Goal: Task Accomplishment & Management: Manage account settings

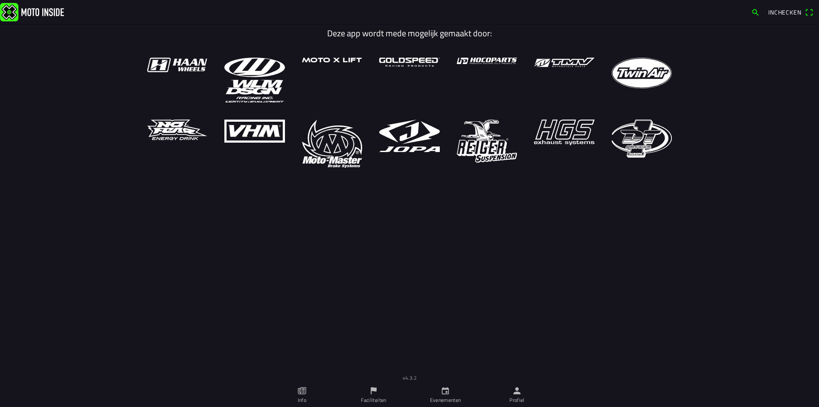
click at [372, 392] on ion-label "Faciliteiten" at bounding box center [373, 400] width 25 height 8
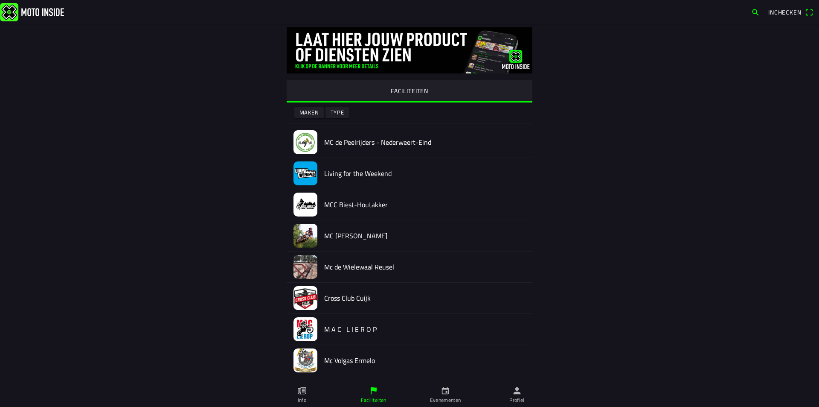
click at [449, 392] on ion-label "Evenementen" at bounding box center [445, 400] width 31 height 8
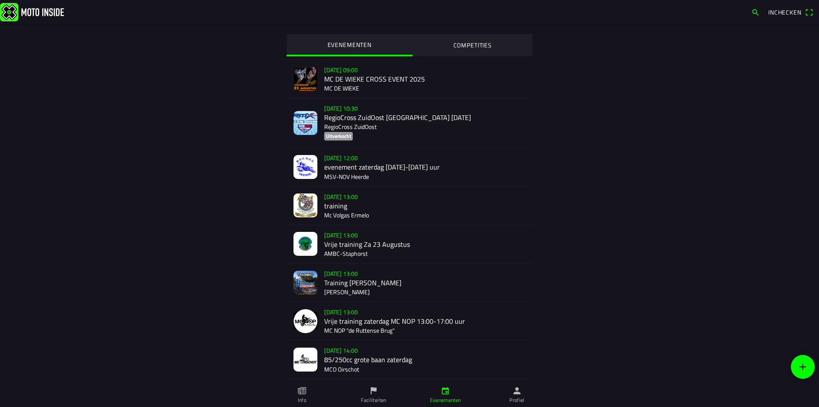
click at [352, 120] on div "[DATE] 10:30 RegioCross ZuidOost [GEOGRAPHIC_DATA] [DATE] RegioCross ZuidOost U…" at bounding box center [424, 122] width 201 height 49
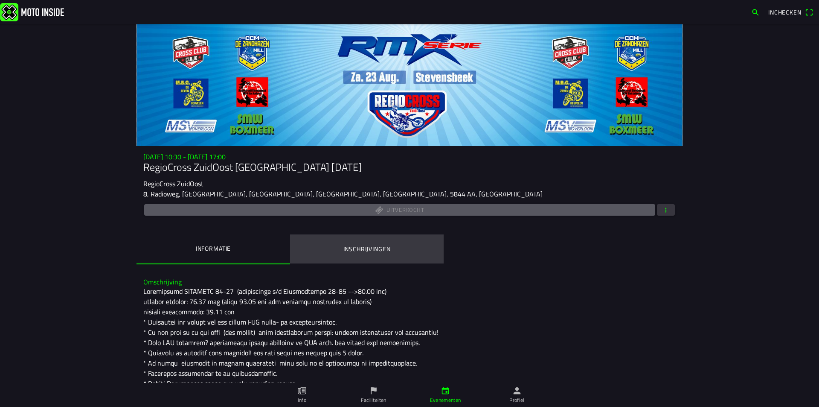
click at [353, 248] on ion-label "Inschrijvingen" at bounding box center [367, 248] width 47 height 9
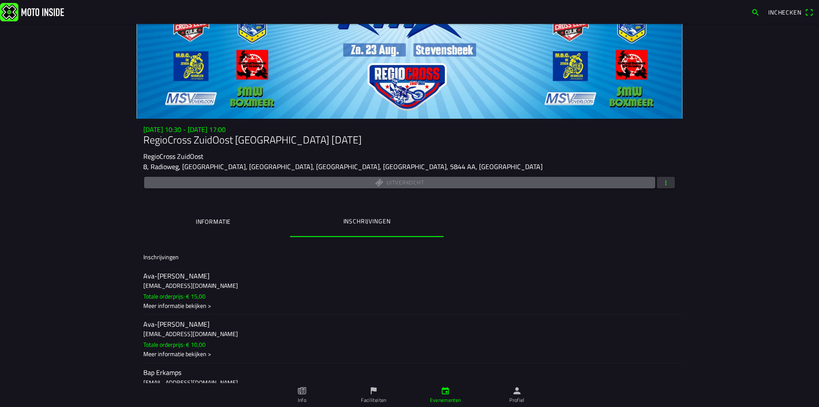
scroll to position [43, 0]
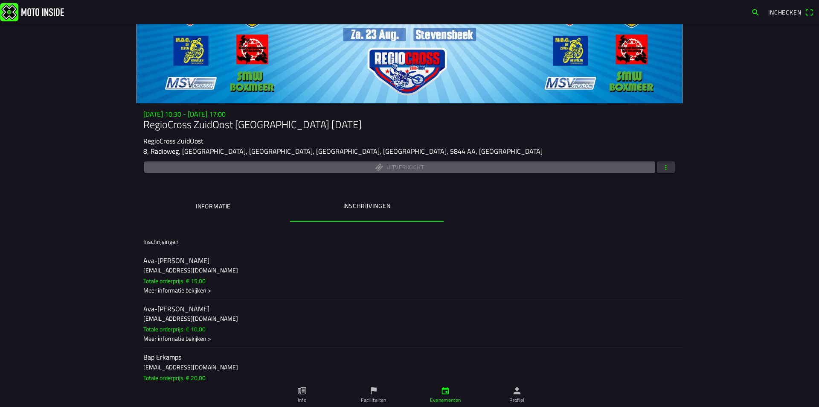
click at [662, 167] on span "button" at bounding box center [666, 167] width 8 height 12
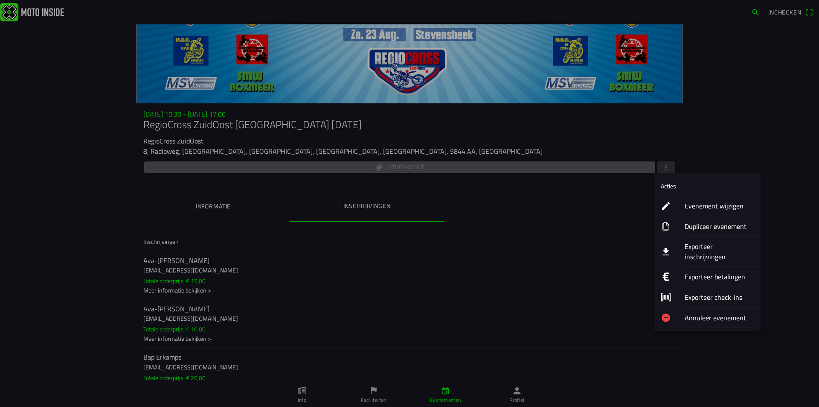
click at [704, 246] on ion-label "Exporteer inschrijvingen" at bounding box center [719, 251] width 69 height 20
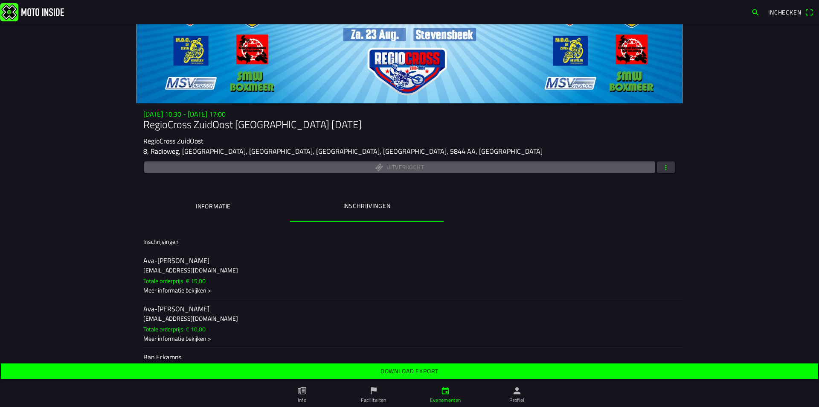
click at [0, 0] on slot "Download export" at bounding box center [0, 0] width 0 height 0
click at [662, 167] on span "button" at bounding box center [666, 167] width 8 height 12
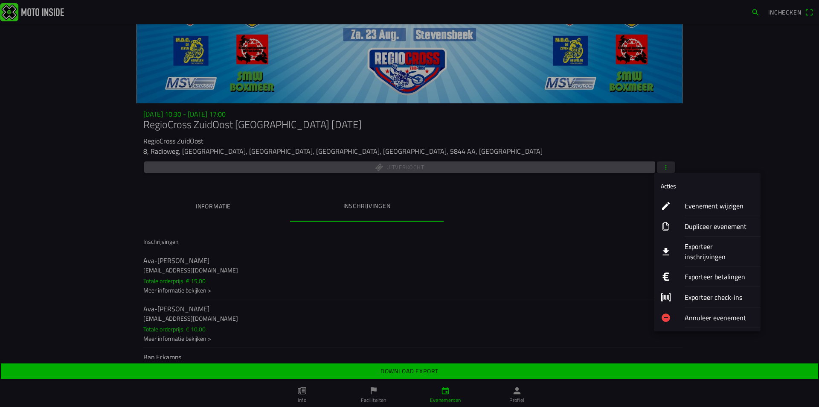
click at [703, 207] on ion-label "Evenement wijzigen" at bounding box center [719, 206] width 69 height 10
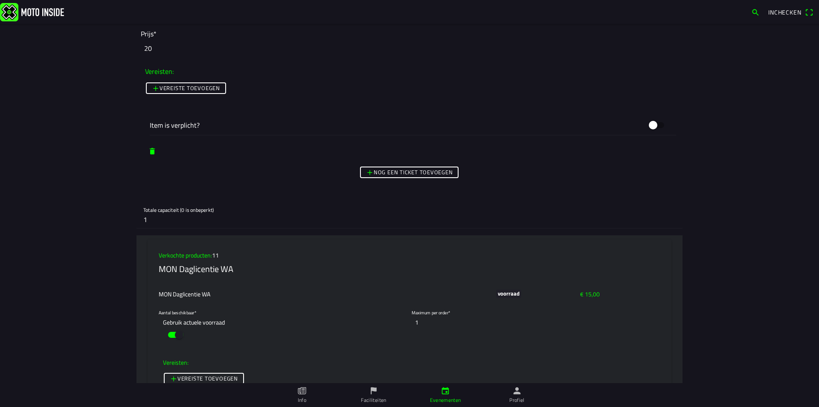
scroll to position [3371, 0]
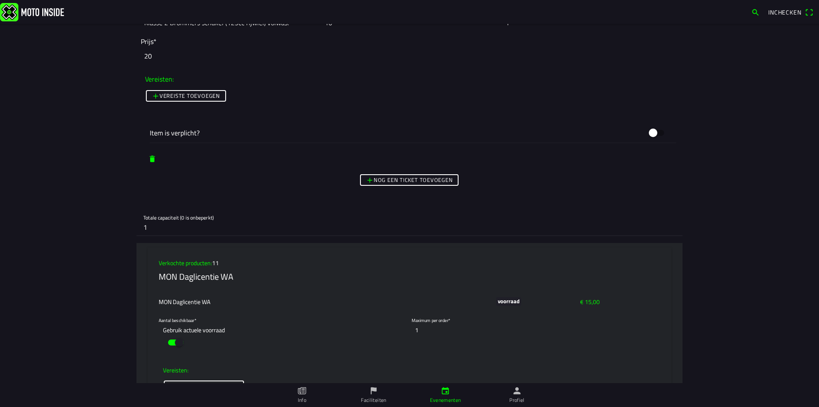
drag, startPoint x: 143, startPoint y: 230, endPoint x: 132, endPoint y: 226, distance: 12.3
click at [132, 226] on main "Foto wijzigen Evenementnaam* RegioCross ZuidOost Stevensbeek 23-08-25 Omschrijv…" at bounding box center [409, 215] width 819 height 383
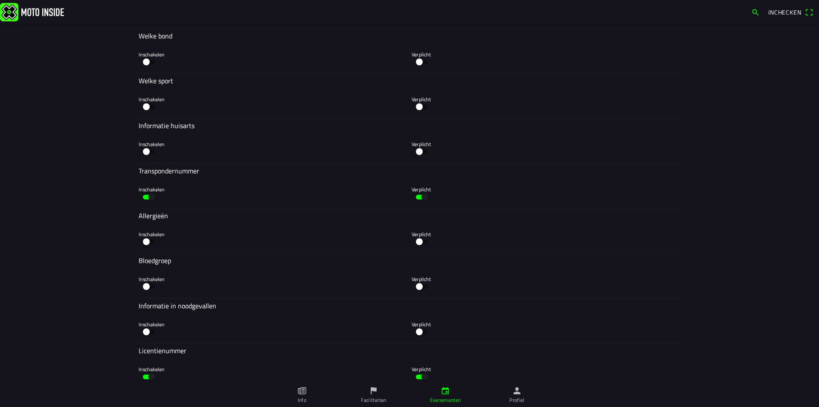
scroll to position [4736, 0]
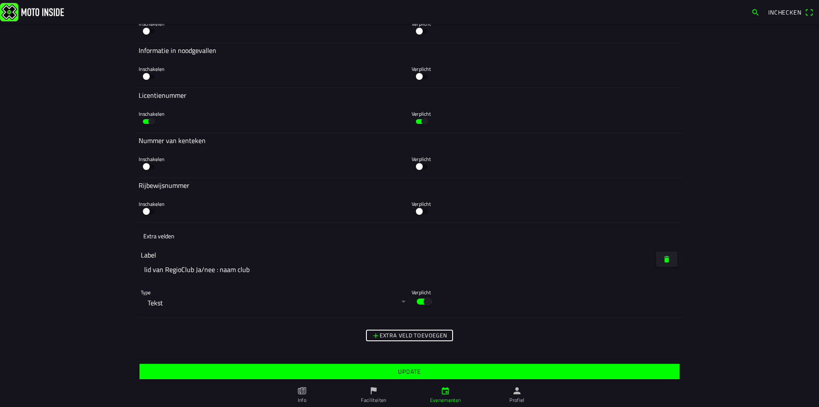
type input "0"
click at [394, 369] on span "Update" at bounding box center [409, 371] width 527 height 15
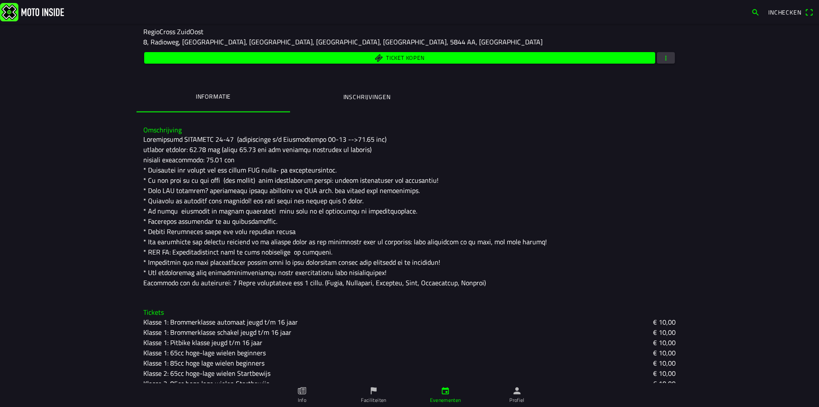
scroll to position [125, 0]
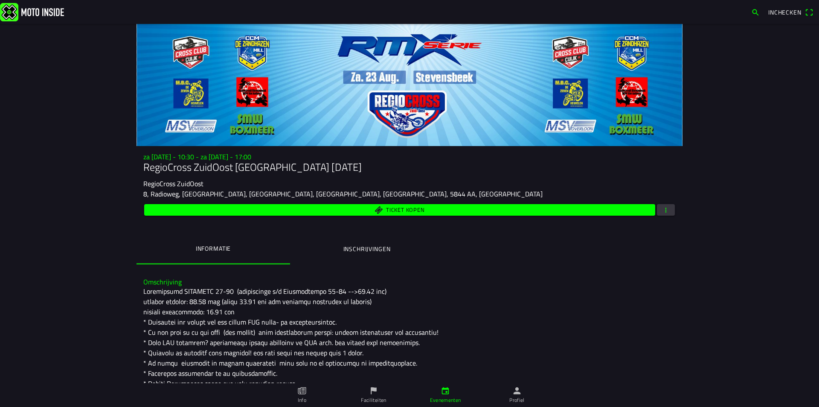
click at [379, 250] on ion-label "Inschrijvingen" at bounding box center [367, 248] width 47 height 9
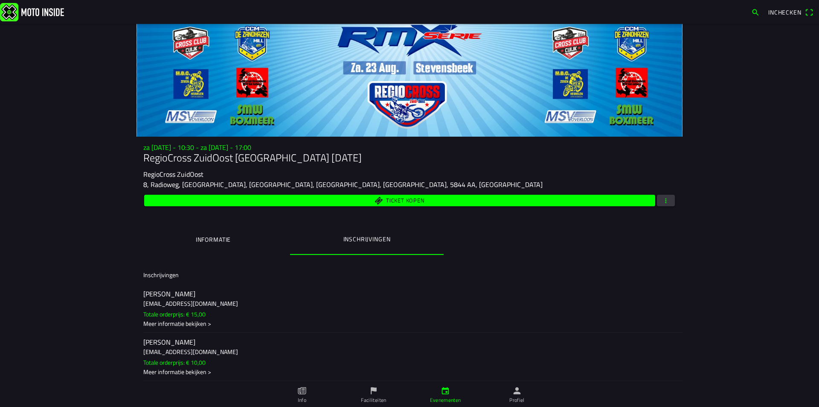
scroll to position [9, 0]
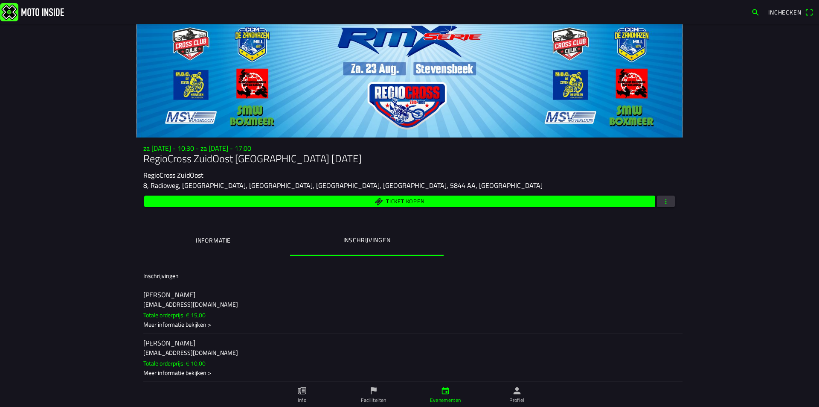
click at [664, 203] on span "button" at bounding box center [666, 201] width 8 height 12
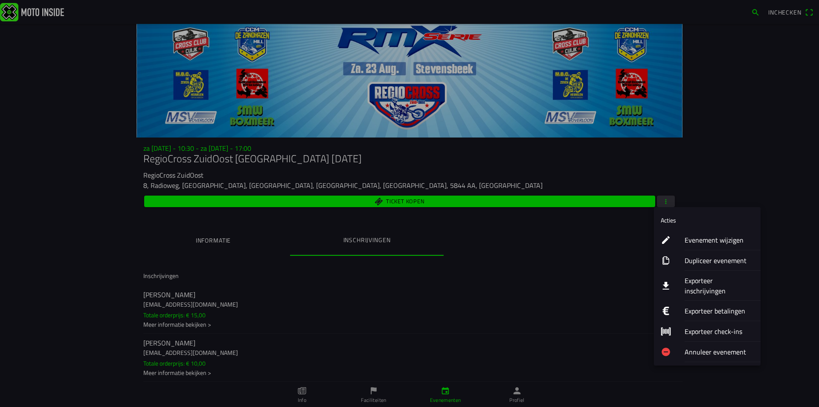
click at [711, 242] on ion-label "Evenement wijzigen" at bounding box center [719, 240] width 69 height 10
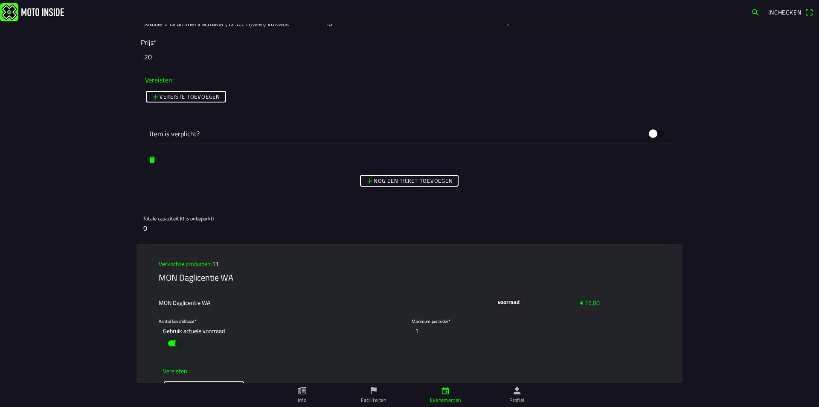
scroll to position [3371, 0]
drag, startPoint x: 157, startPoint y: 228, endPoint x: 114, endPoint y: 226, distance: 43.2
click at [114, 226] on main "Foto wijzigen Evenementnaam* RegioCross ZuidOost Stevensbeek 23-08-25 Omschrijv…" at bounding box center [409, 215] width 819 height 383
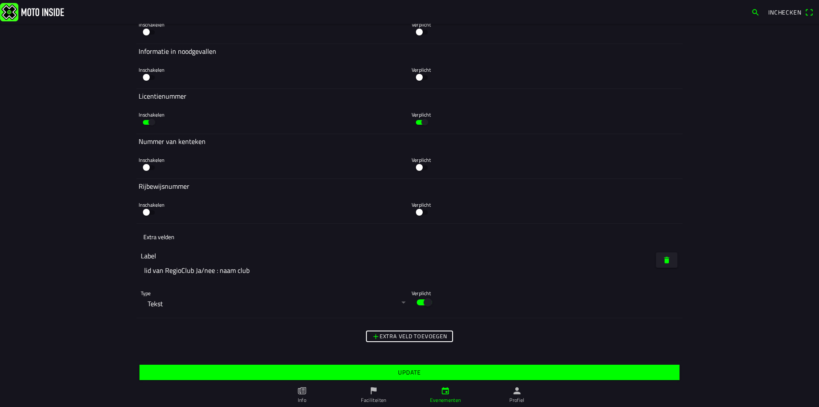
scroll to position [4736, 0]
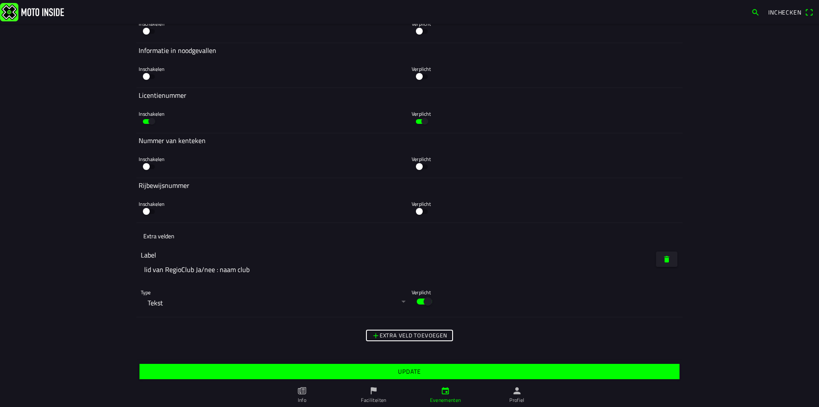
type input "1"
click at [0, 0] on slot "Update" at bounding box center [0, 0] width 0 height 0
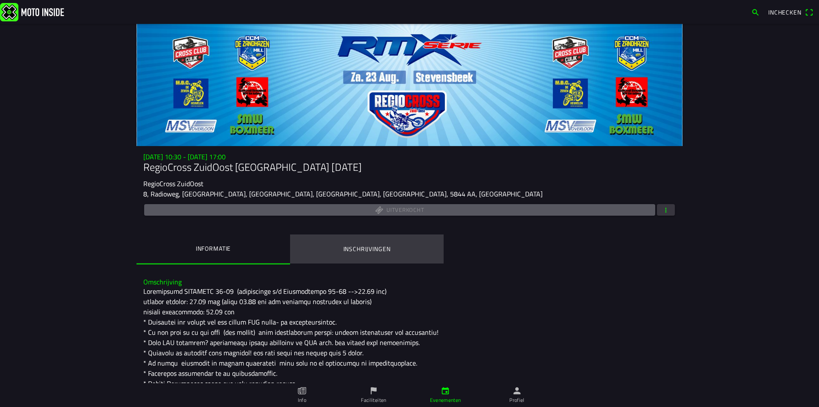
click at [367, 246] on ion-label "Inschrijvingen" at bounding box center [367, 248] width 47 height 9
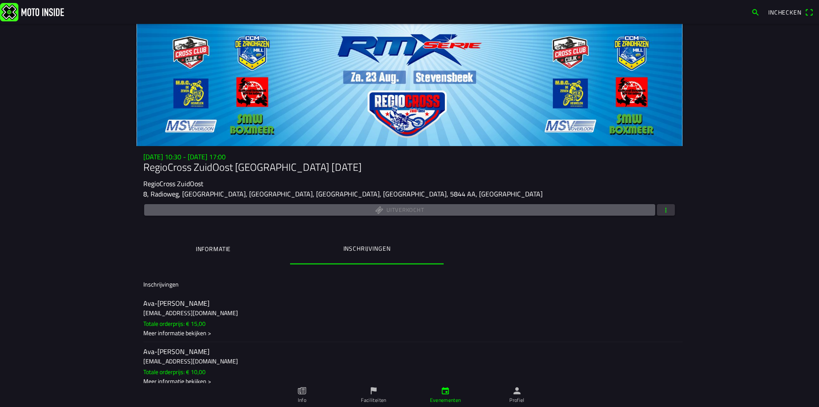
click at [666, 211] on span "button" at bounding box center [666, 210] width 8 height 12
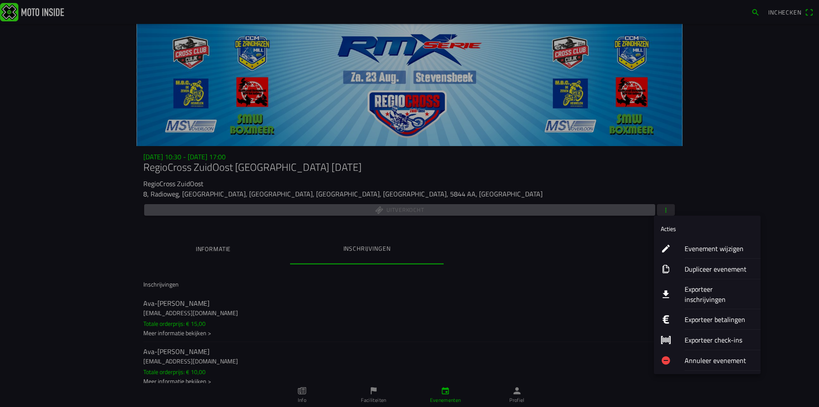
click at [700, 290] on ion-label "Exporteer inschrijvingen" at bounding box center [719, 294] width 69 height 20
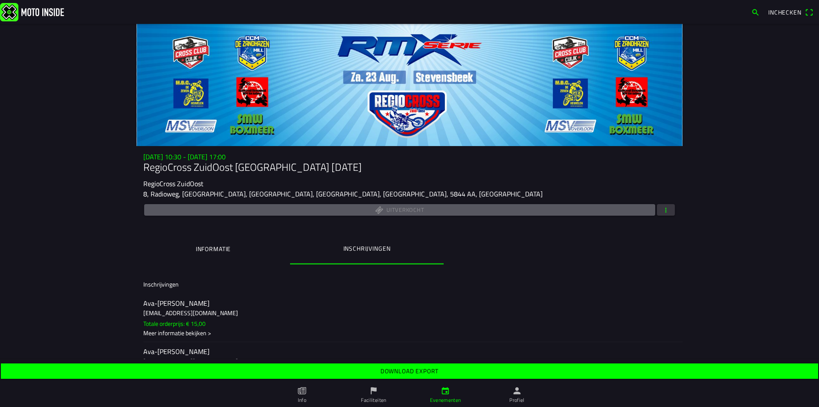
click at [0, 0] on slot "Download export" at bounding box center [0, 0] width 0 height 0
